Goal: Communication & Community: Answer question/provide support

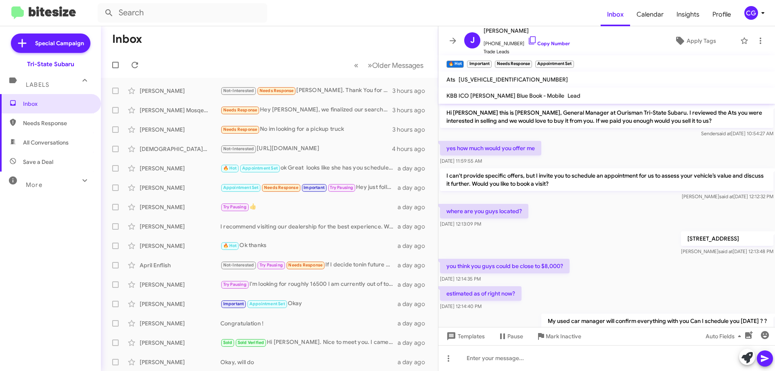
scroll to position [362, 0]
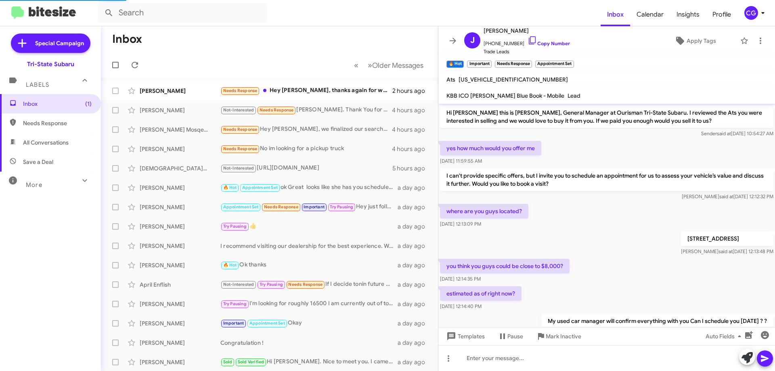
scroll to position [362, 0]
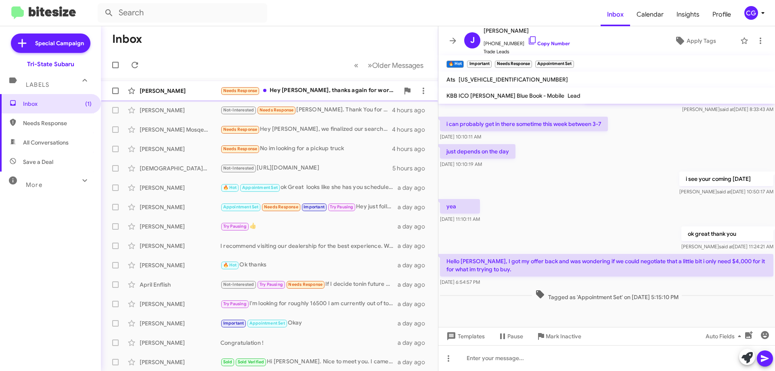
click at [319, 91] on div "Needs Response Hey [PERSON_NAME], thanks again for working with me on the Merce…" at bounding box center [309, 90] width 179 height 9
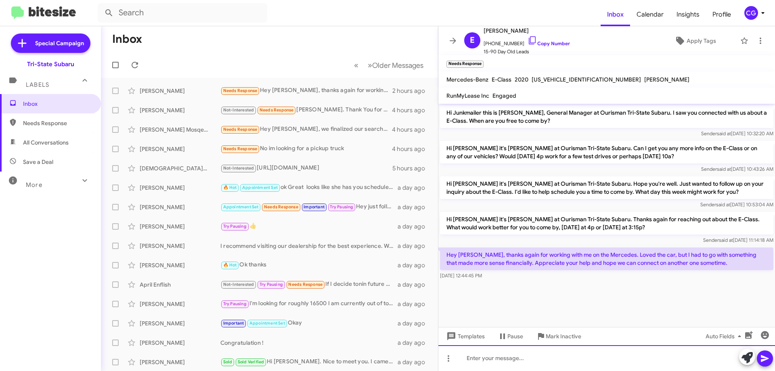
click at [647, 355] on div at bounding box center [607, 358] width 337 height 26
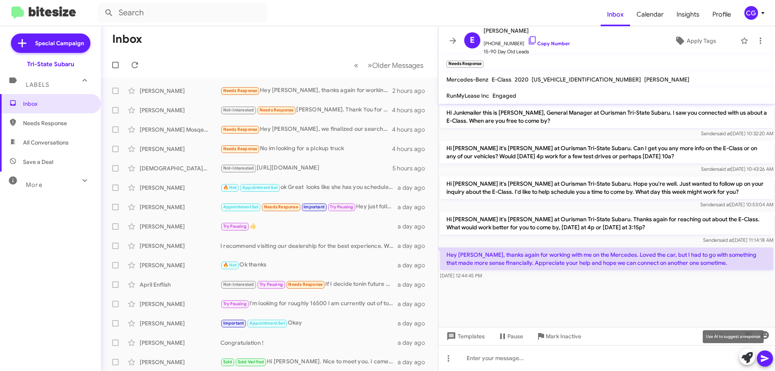
click at [748, 357] on icon at bounding box center [747, 357] width 11 height 11
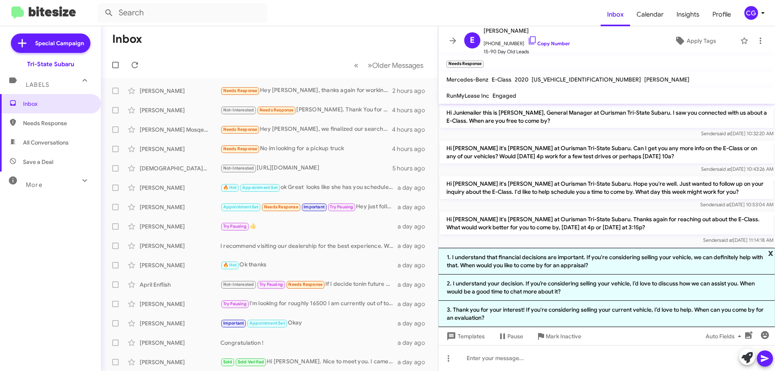
click at [773, 252] on span "x" at bounding box center [770, 253] width 5 height 10
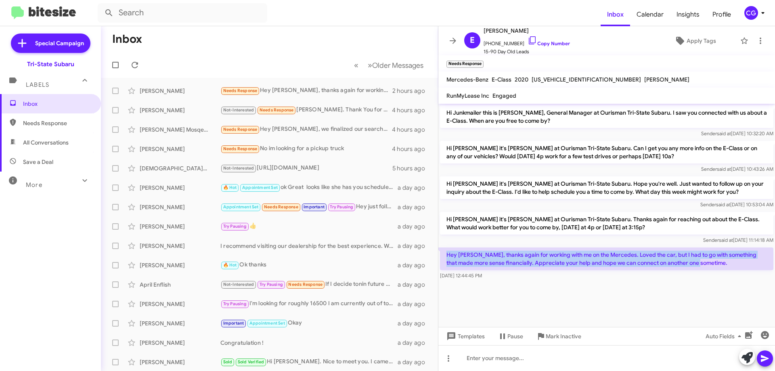
drag, startPoint x: 690, startPoint y: 261, endPoint x: 444, endPoint y: 256, distance: 246.8
click at [444, 256] on p "Hey [PERSON_NAME], thanks again for working with me on the Mercedes. Loved the …" at bounding box center [607, 259] width 334 height 23
copy p "Hey [PERSON_NAME], thanks again for working with me on the Mercedes. Loved the …"
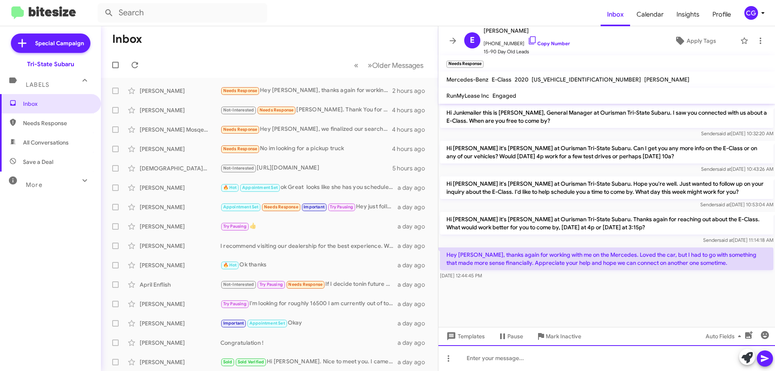
click at [544, 358] on div at bounding box center [607, 358] width 337 height 26
paste div
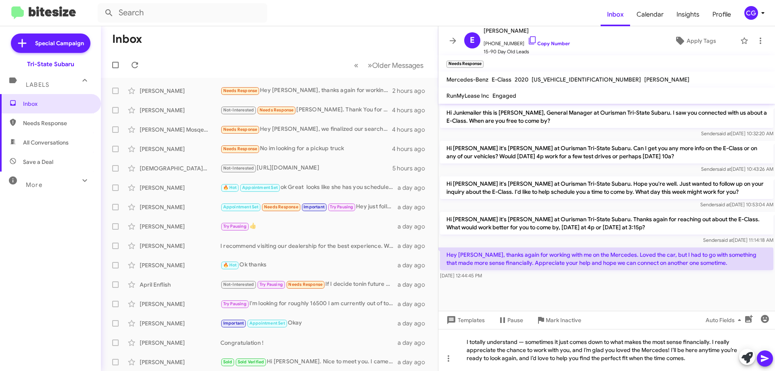
click at [764, 357] on icon at bounding box center [765, 358] width 8 height 7
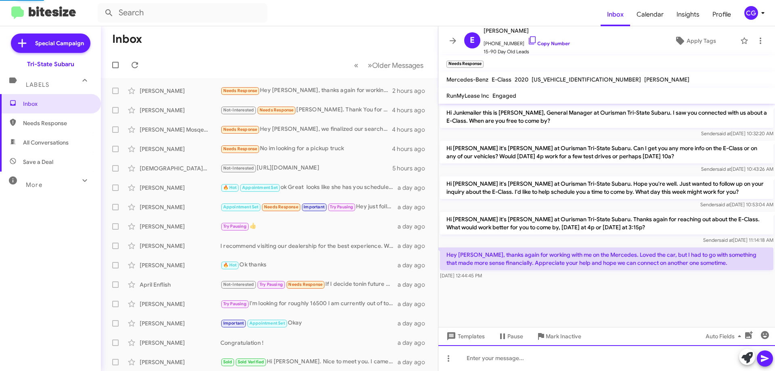
scroll to position [10, 0]
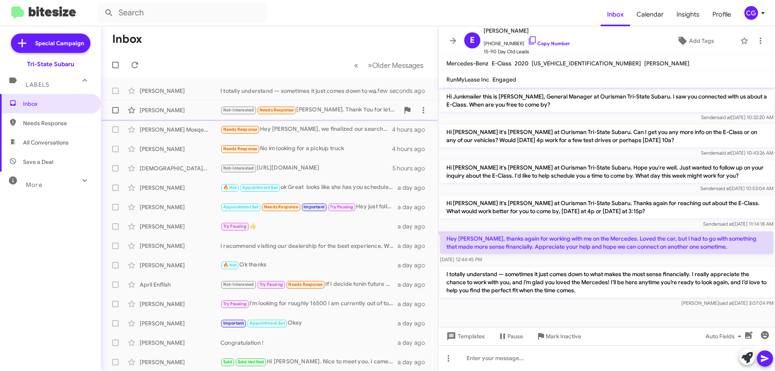
click at [320, 110] on div "Not-Interested Needs Response [PERSON_NAME]. Thank You for letting me know." at bounding box center [309, 109] width 179 height 9
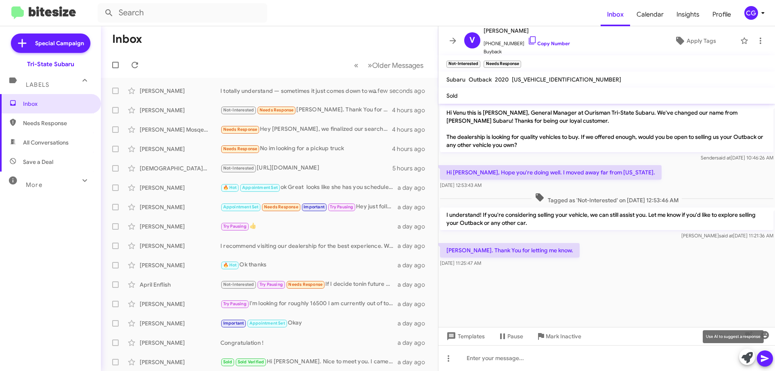
click at [746, 357] on icon at bounding box center [747, 357] width 11 height 11
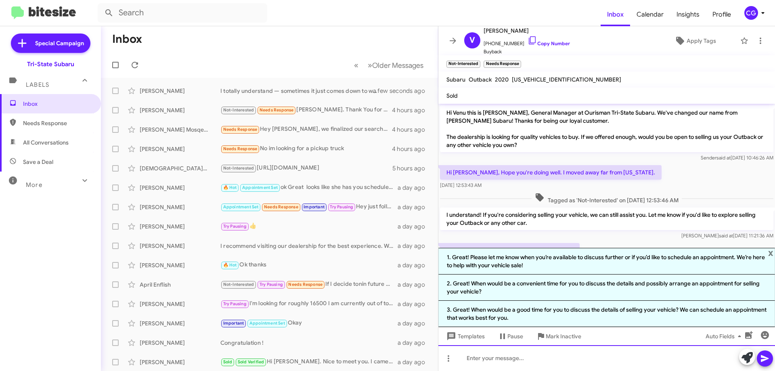
drag, startPoint x: 531, startPoint y: 365, endPoint x: 529, endPoint y: 361, distance: 4.2
click at [531, 363] on div at bounding box center [607, 358] width 337 height 26
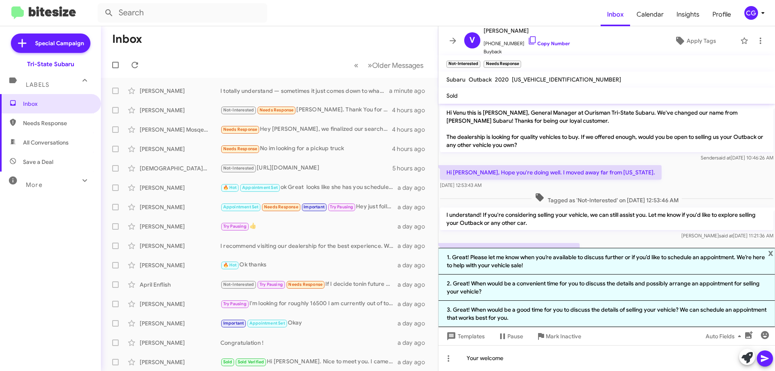
click at [764, 357] on icon at bounding box center [765, 358] width 8 height 7
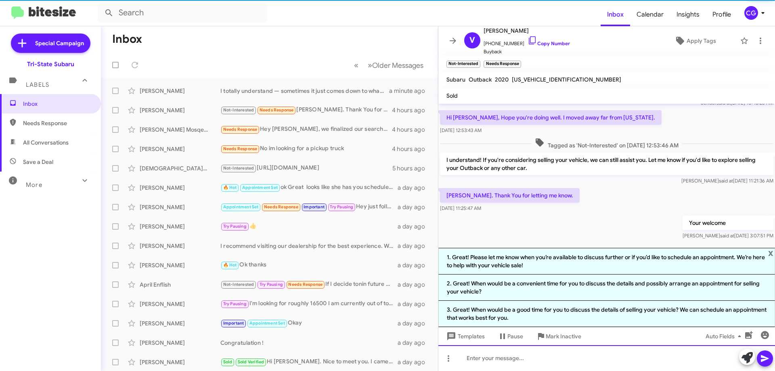
scroll to position [61, 0]
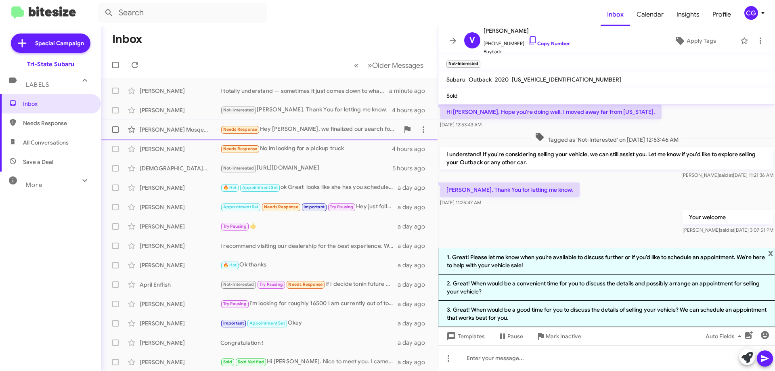
drag, startPoint x: 276, startPoint y: 132, endPoint x: 272, endPoint y: 135, distance: 5.2
click at [276, 132] on div "Needs Response Hey [PERSON_NAME], we finalized our search for a vehicle with a …" at bounding box center [309, 129] width 179 height 9
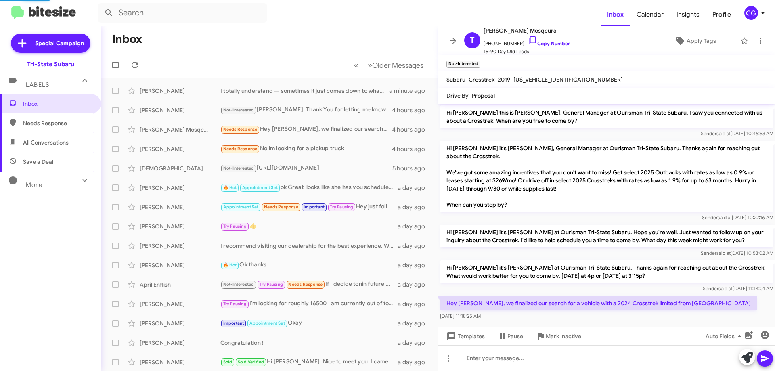
scroll to position [5, 0]
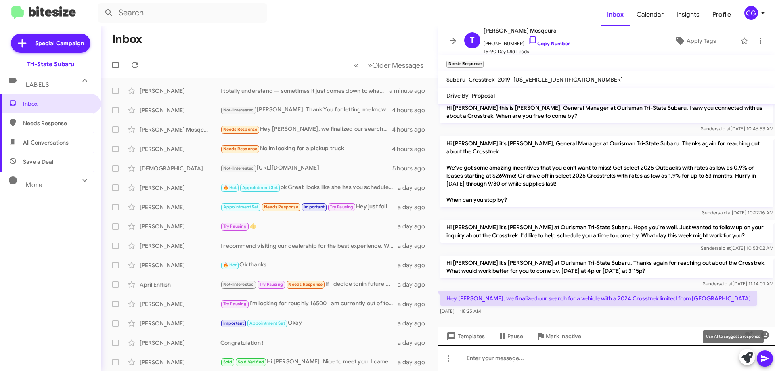
drag, startPoint x: 744, startPoint y: 357, endPoint x: 687, endPoint y: 347, distance: 58.2
click at [745, 357] on icon at bounding box center [747, 357] width 11 height 11
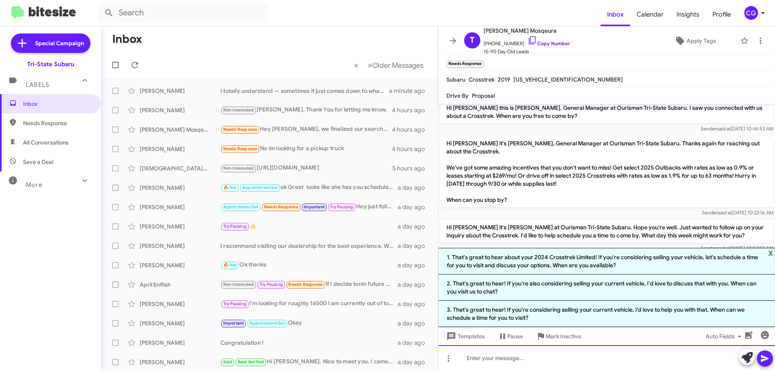
click at [537, 359] on div at bounding box center [607, 358] width 337 height 26
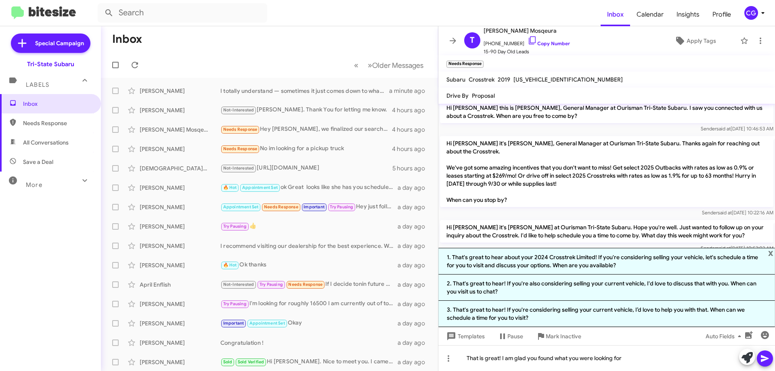
click at [768, 357] on icon at bounding box center [765, 359] width 10 height 10
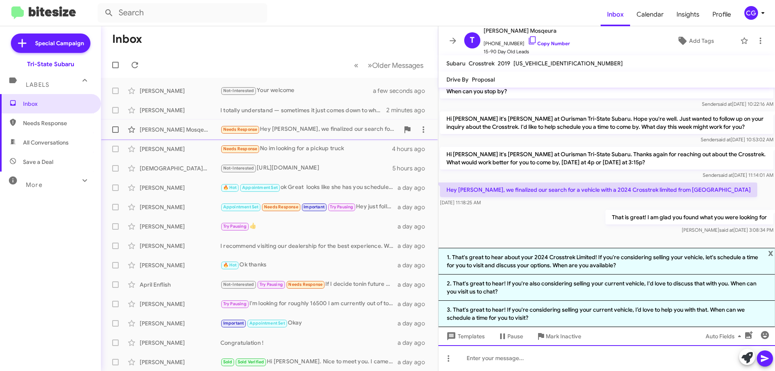
scroll to position [97, 0]
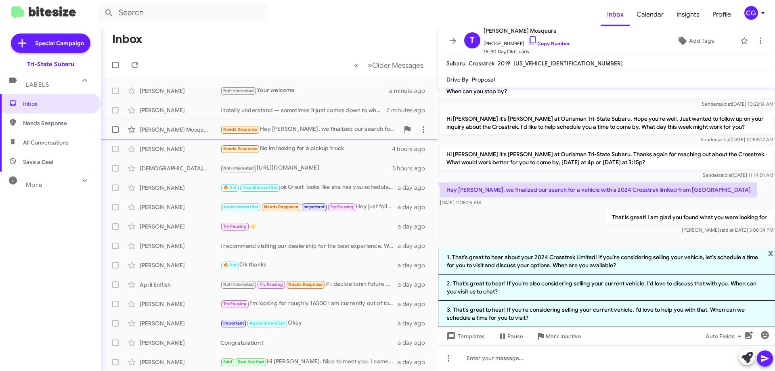
click at [317, 133] on div "Needs Response Hey [PERSON_NAME], we finalized our search for a vehicle with a …" at bounding box center [309, 129] width 179 height 9
click at [329, 149] on div "Needs Response No im looking for a pickup truck" at bounding box center [309, 148] width 179 height 9
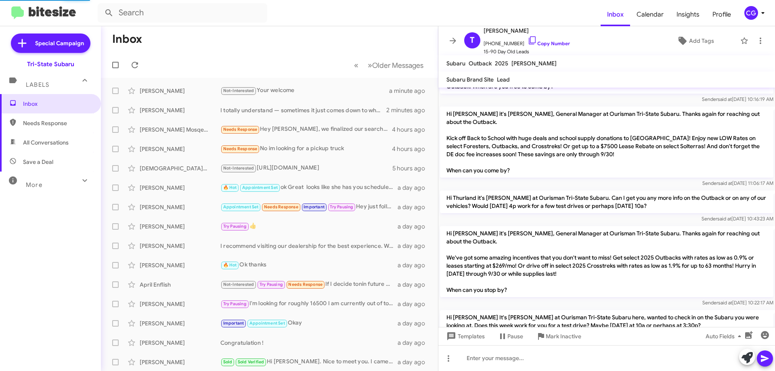
scroll to position [112, 0]
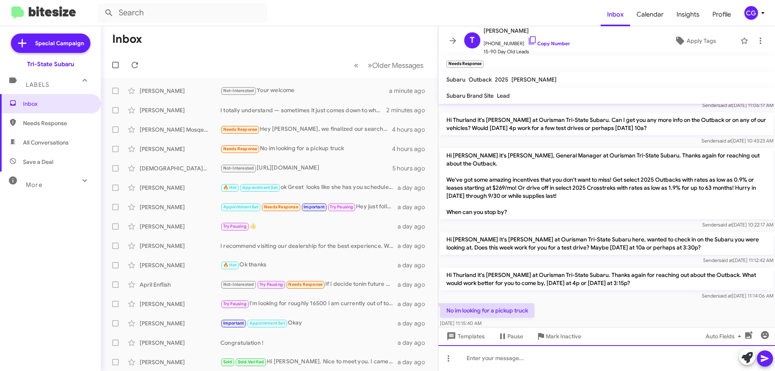
click at [492, 359] on div at bounding box center [607, 358] width 337 height 26
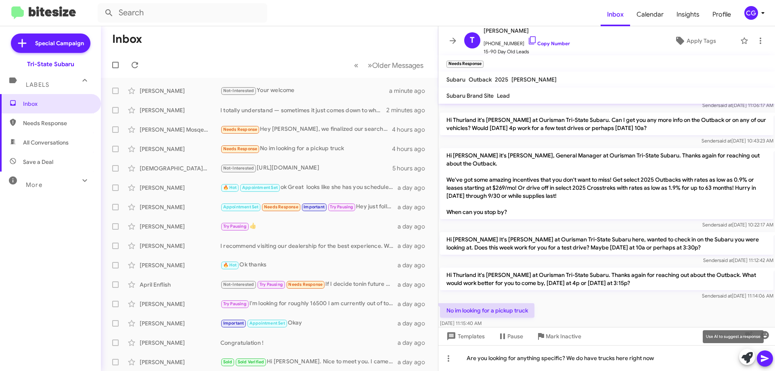
click at [742, 357] on icon at bounding box center [747, 357] width 11 height 11
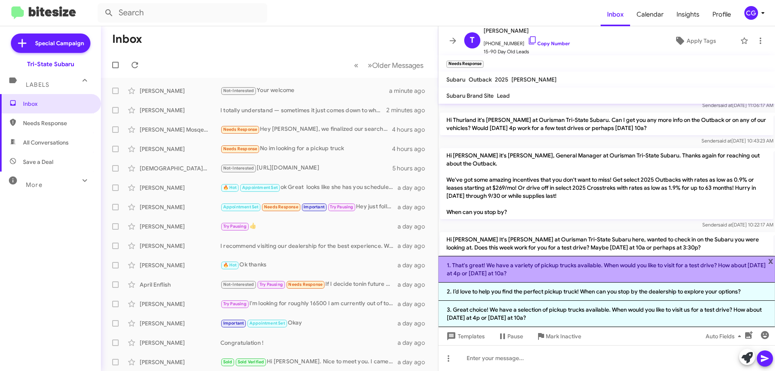
click at [542, 271] on li "1. That's great! We have a variety of pickup trucks available. When would you l…" at bounding box center [607, 269] width 337 height 27
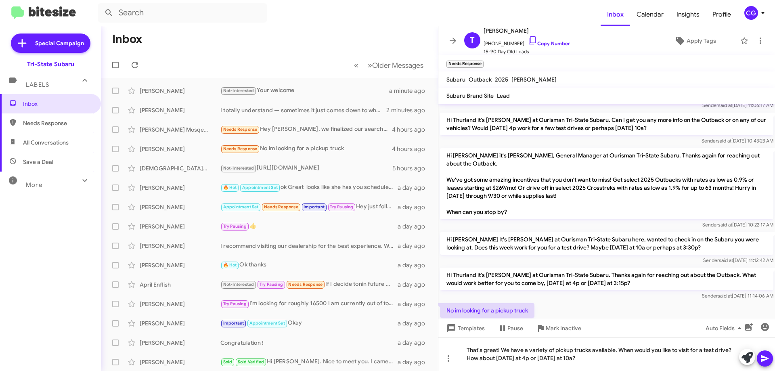
scroll to position [136, 0]
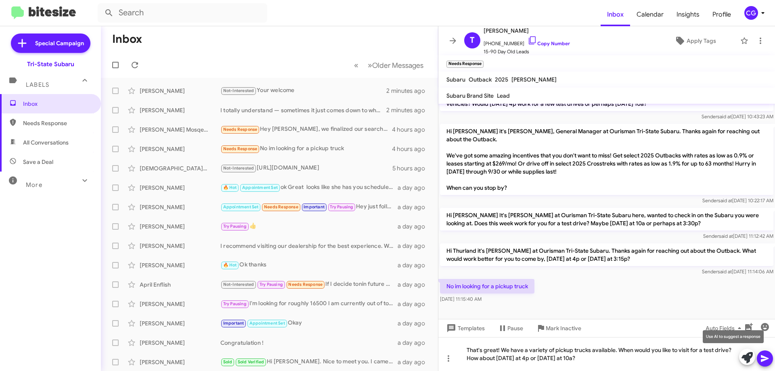
click at [741, 358] on button at bounding box center [747, 357] width 16 height 16
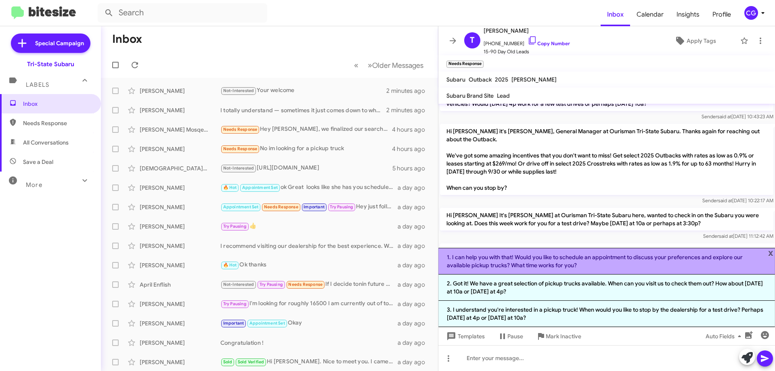
click at [625, 262] on li "1. I can help you with that! Would you like to schedule an appointment to discu…" at bounding box center [607, 261] width 337 height 27
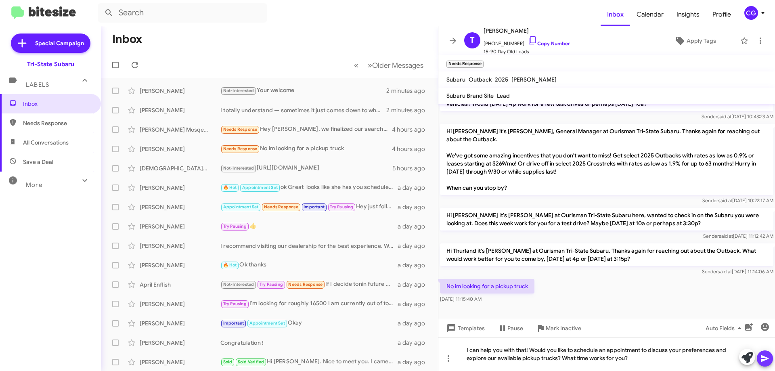
click at [761, 359] on icon at bounding box center [765, 359] width 10 height 10
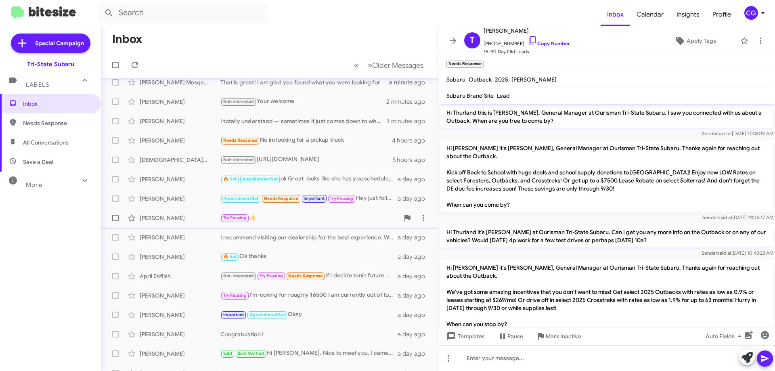
scroll to position [0, 0]
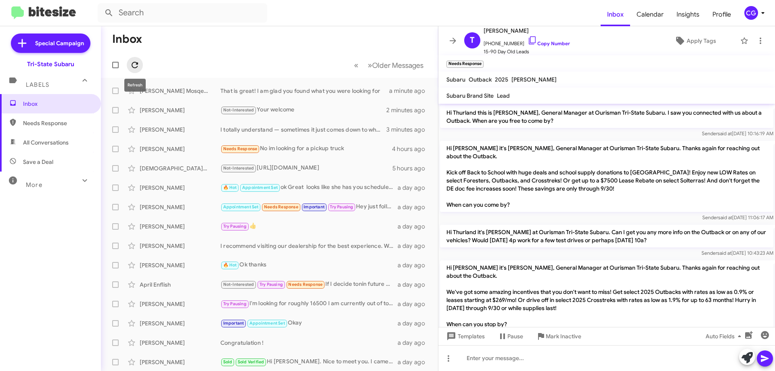
click at [133, 67] on icon at bounding box center [135, 65] width 6 height 6
